Goal: Entertainment & Leisure: Consume media (video, audio)

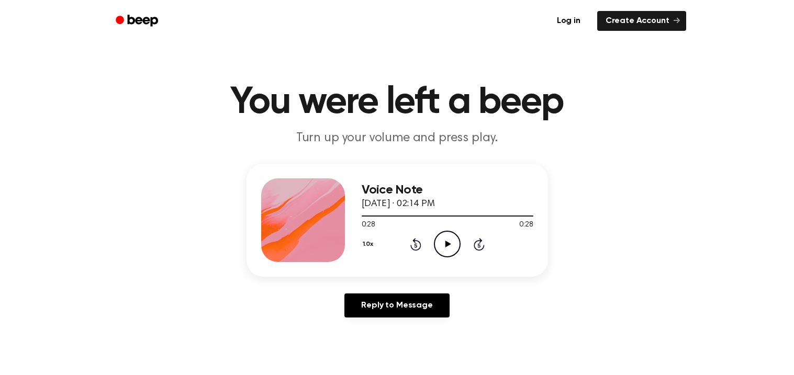
click at [432, 241] on div "1.0x Rewind 5 seconds Play Audio Skip 5 seconds" at bounding box center [447, 244] width 172 height 27
click at [436, 241] on icon "Play Audio" at bounding box center [447, 244] width 27 height 27
click at [441, 240] on icon "Play Audio" at bounding box center [447, 244] width 27 height 27
click at [440, 245] on icon "Play Audio" at bounding box center [447, 244] width 27 height 27
